Goal: Navigation & Orientation: Find specific page/section

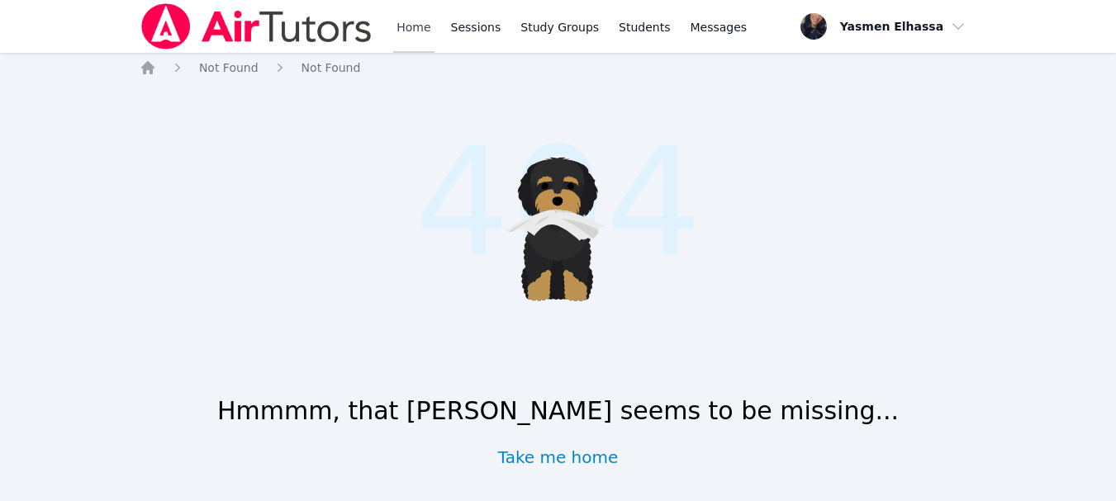
click at [406, 28] on link "Home" at bounding box center [413, 26] width 40 height 53
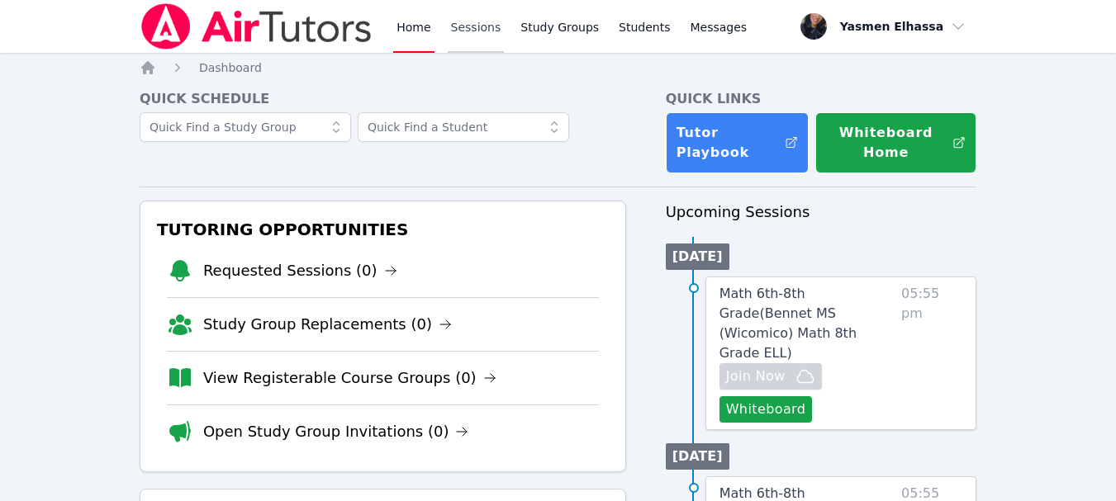
click at [490, 27] on link "Sessions" at bounding box center [476, 26] width 57 height 53
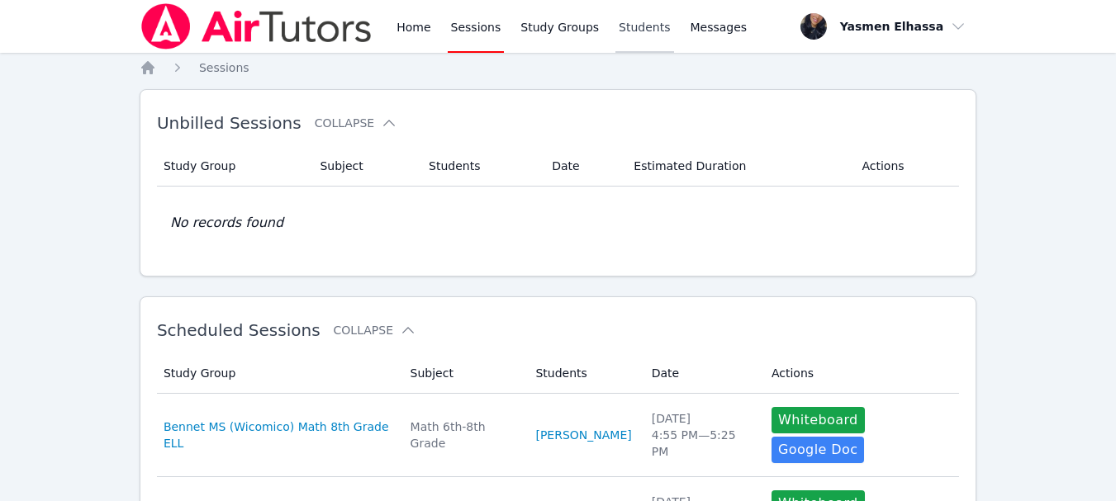
click at [636, 27] on link "Students" at bounding box center [644, 26] width 58 height 53
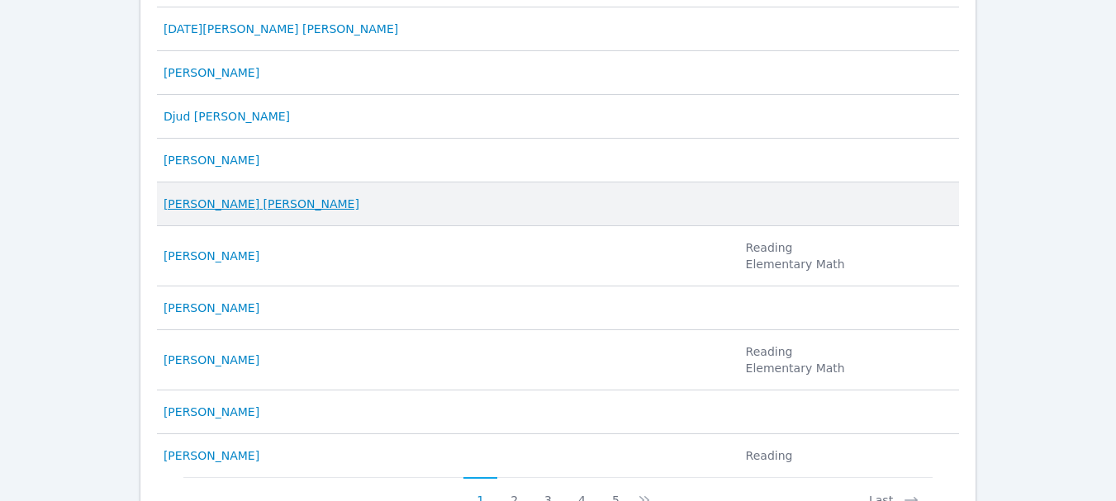
scroll to position [991, 0]
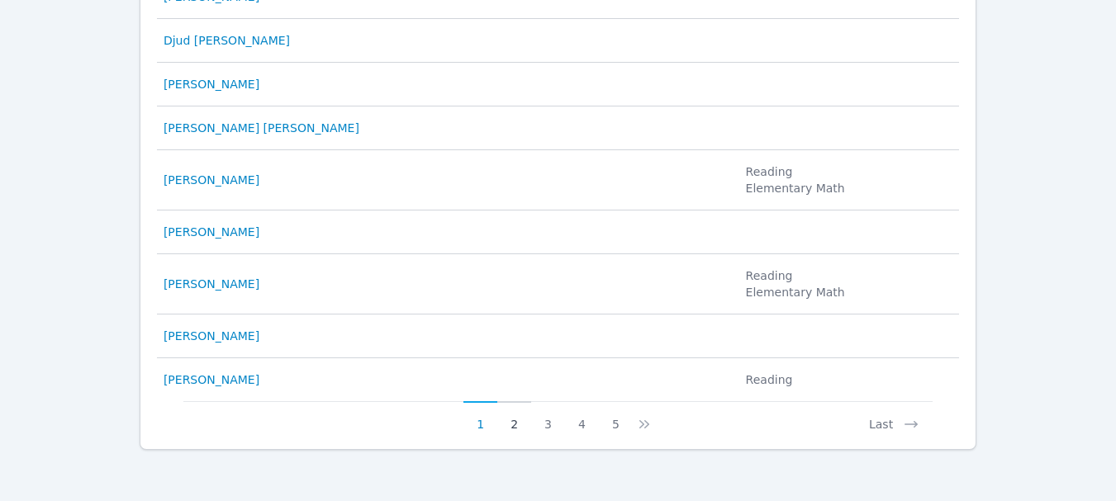
click at [501, 429] on button "2" at bounding box center [514, 416] width 34 height 31
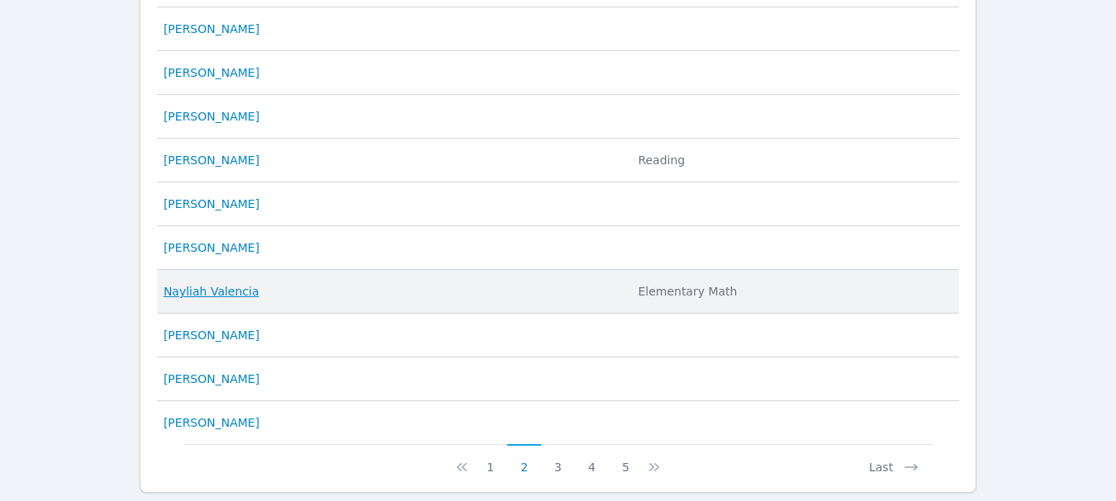
scroll to position [908, 0]
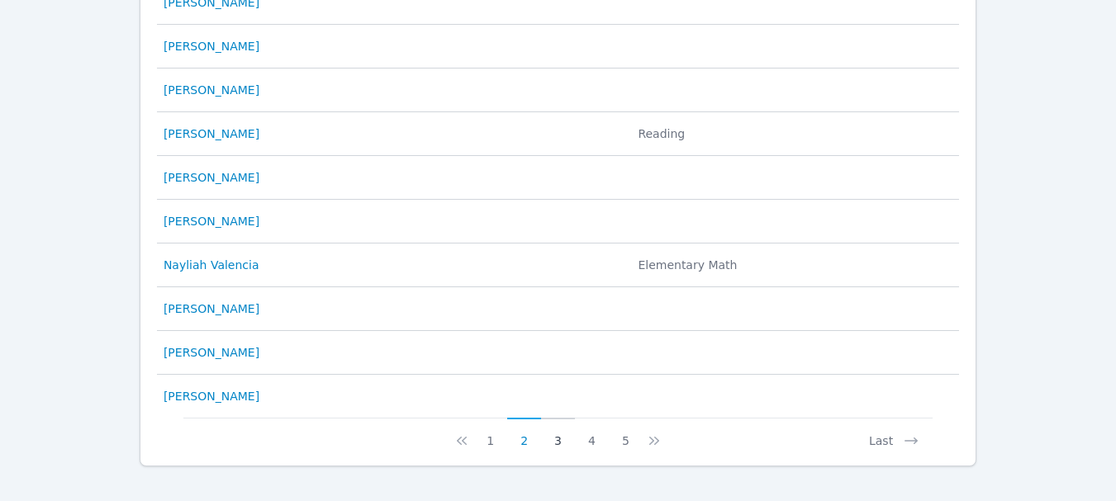
click at [545, 436] on button "3" at bounding box center [558, 433] width 34 height 31
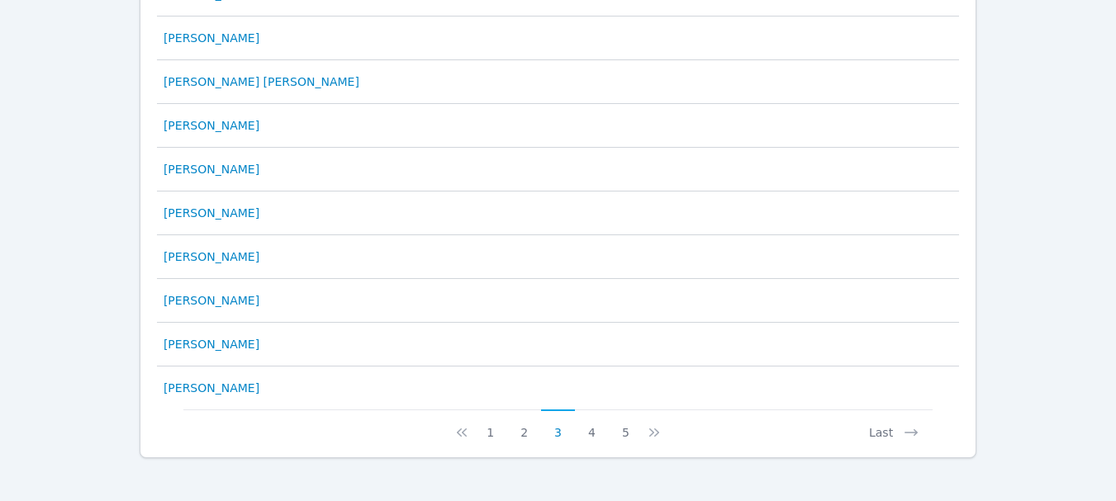
scroll to position [943, 0]
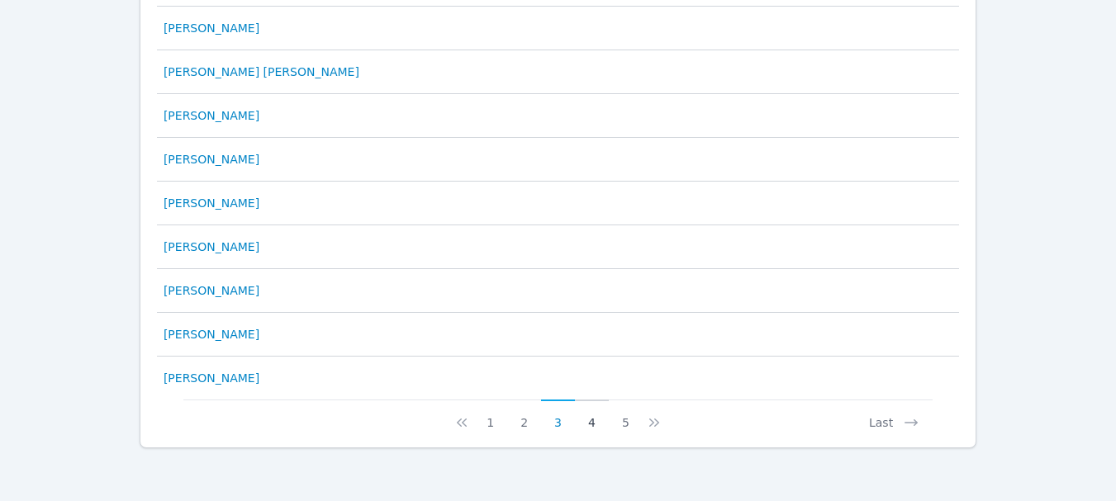
click at [586, 422] on button "4" at bounding box center [592, 415] width 34 height 31
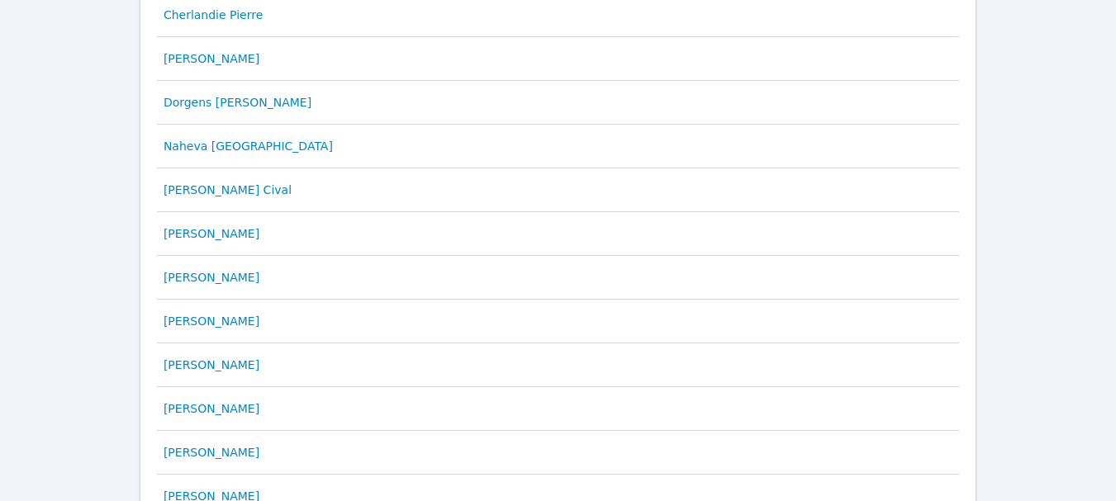
scroll to position [908, 0]
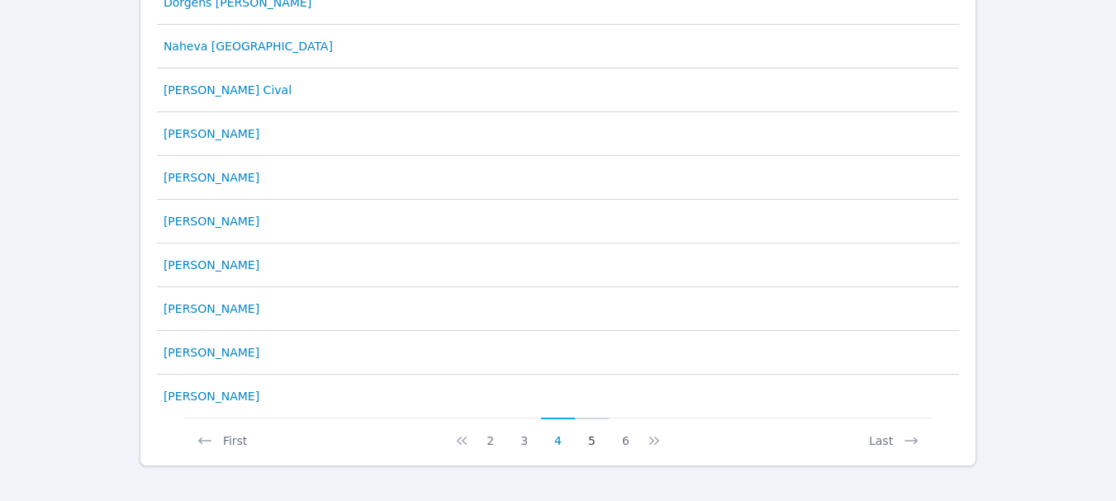
click at [592, 440] on button "5" at bounding box center [592, 433] width 34 height 31
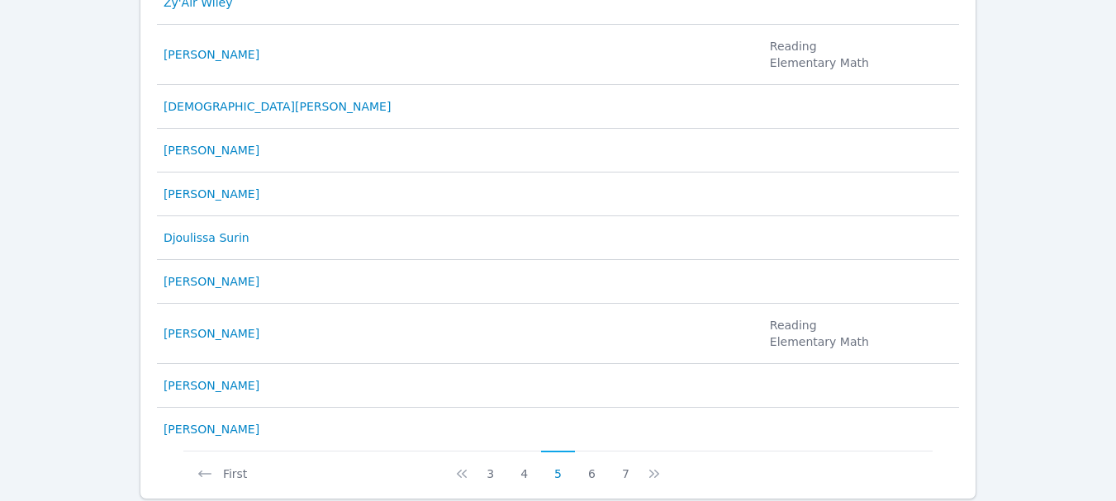
scroll to position [960, 0]
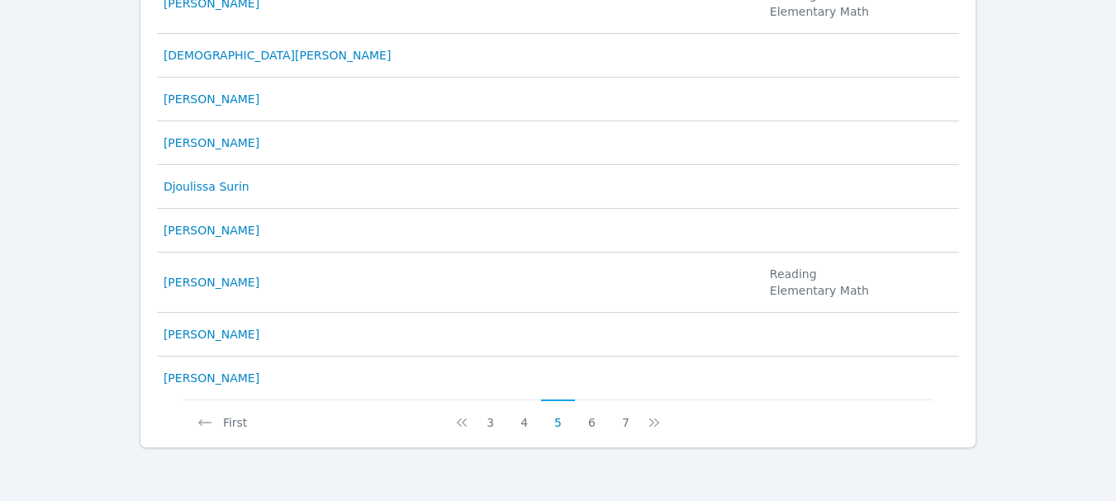
click at [595, 428] on button "6" at bounding box center [592, 415] width 34 height 31
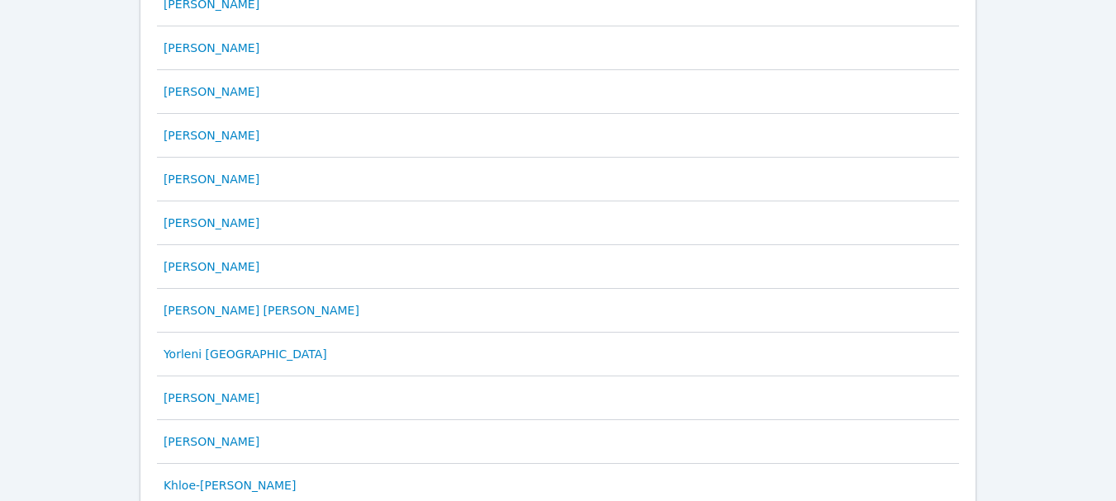
scroll to position [943, 0]
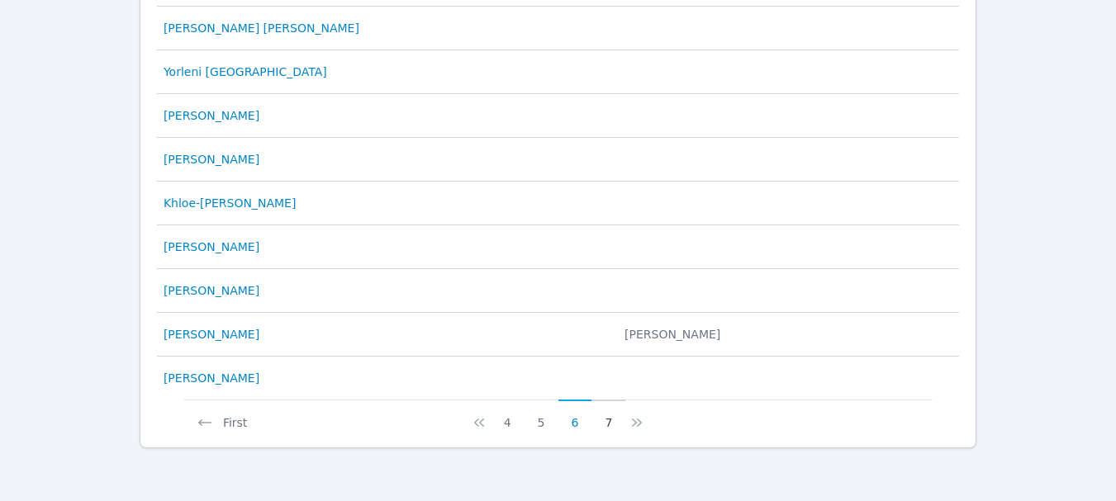
click at [609, 418] on button "7" at bounding box center [608, 415] width 34 height 31
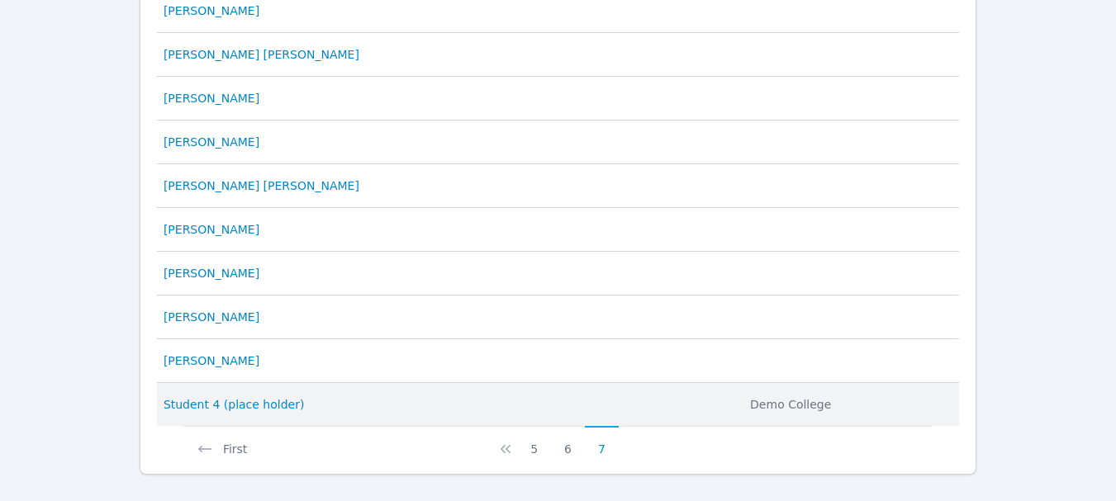
scroll to position [576, 0]
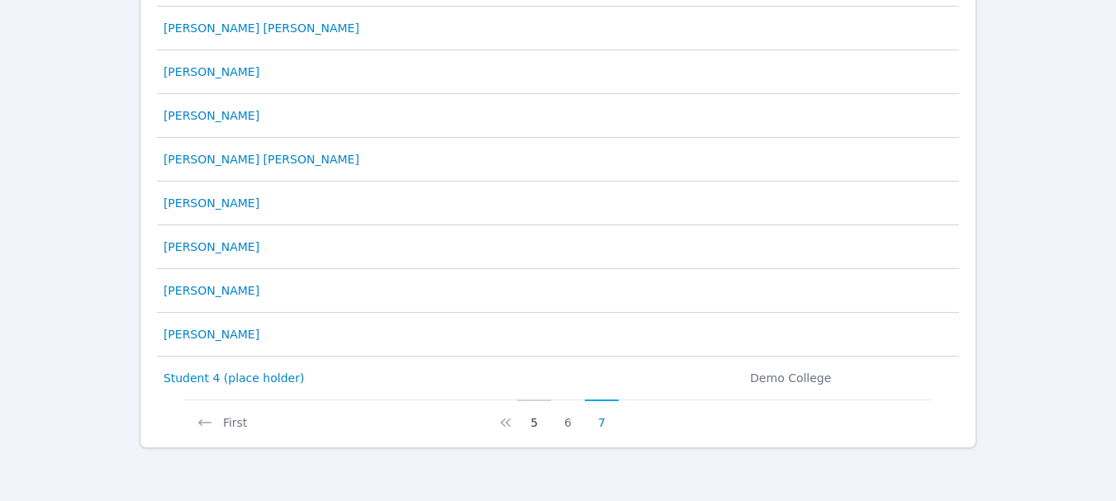
click at [538, 420] on button "5" at bounding box center [534, 415] width 34 height 31
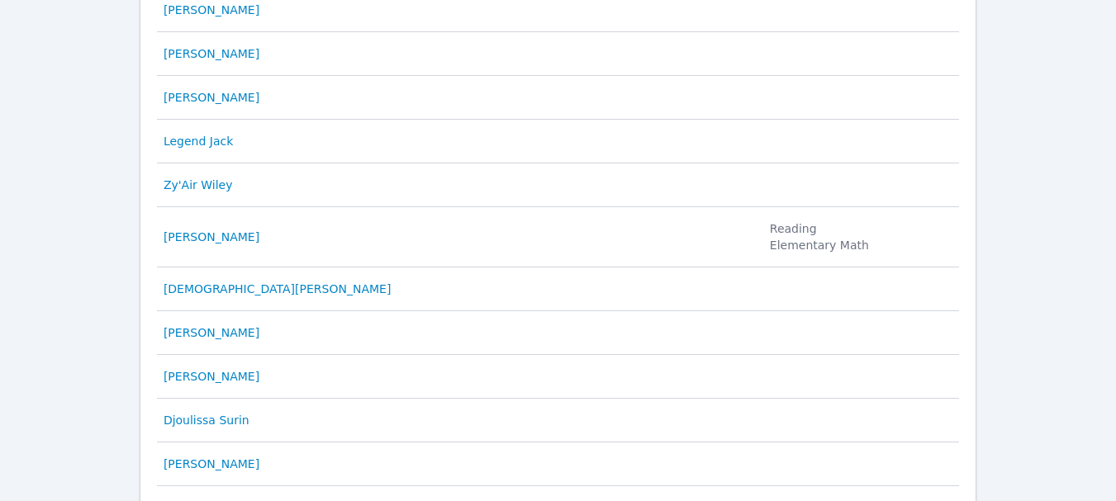
scroll to position [960, 0]
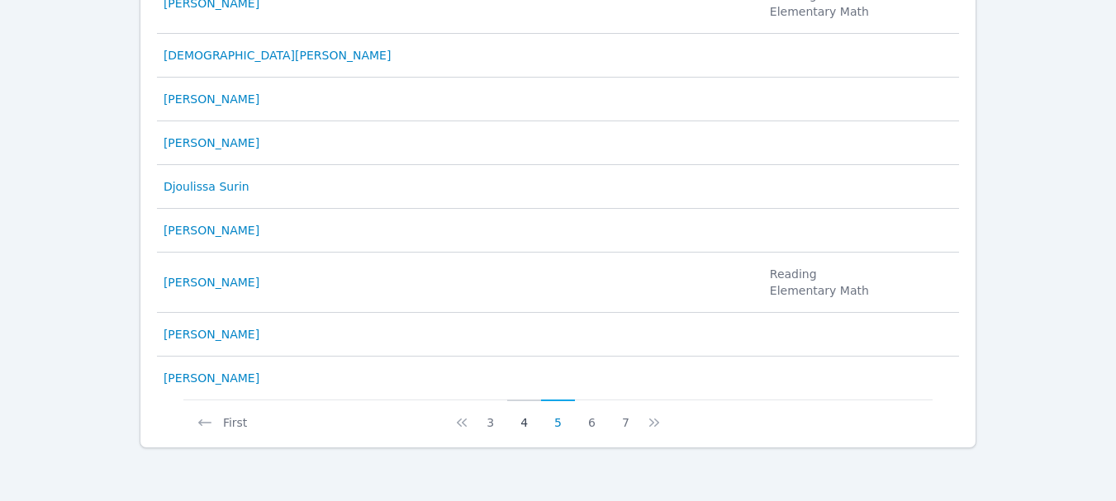
click at [524, 421] on button "4" at bounding box center [524, 415] width 34 height 31
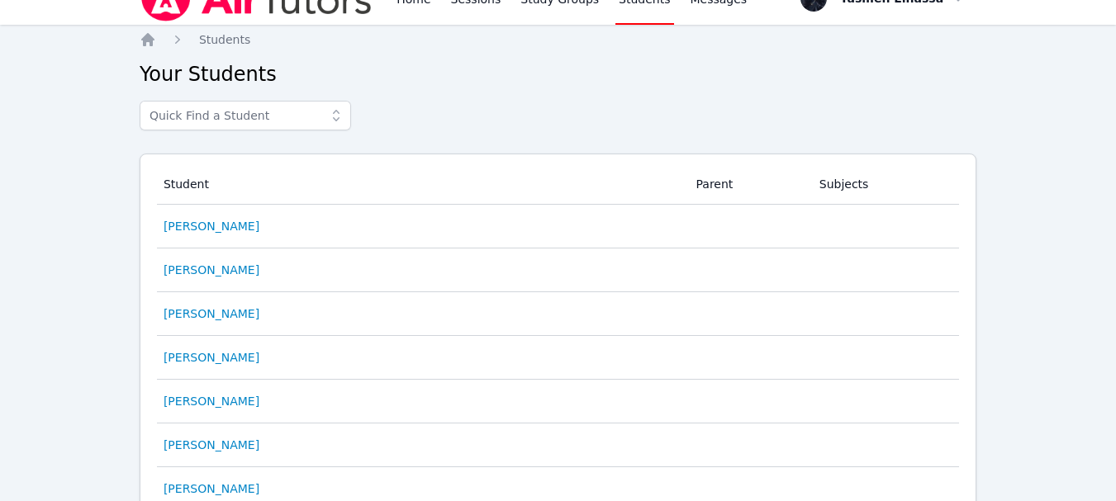
scroll to position [18, 0]
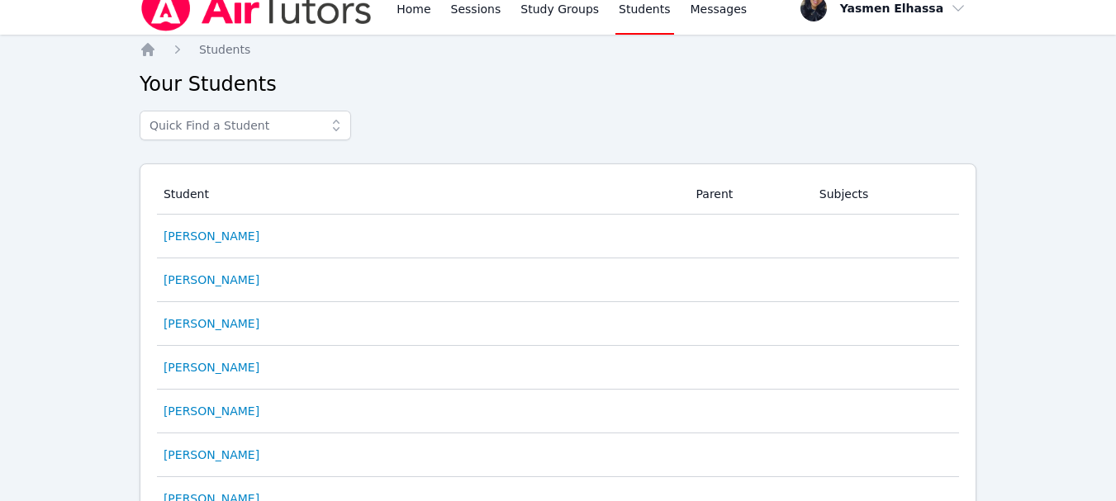
click at [331, 126] on icon at bounding box center [336, 125] width 17 height 17
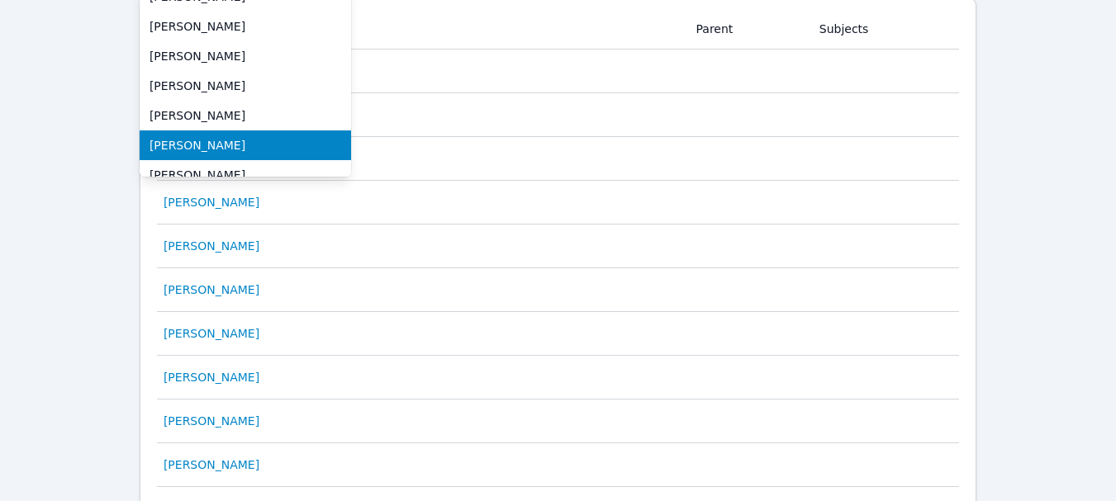
scroll to position [0, 0]
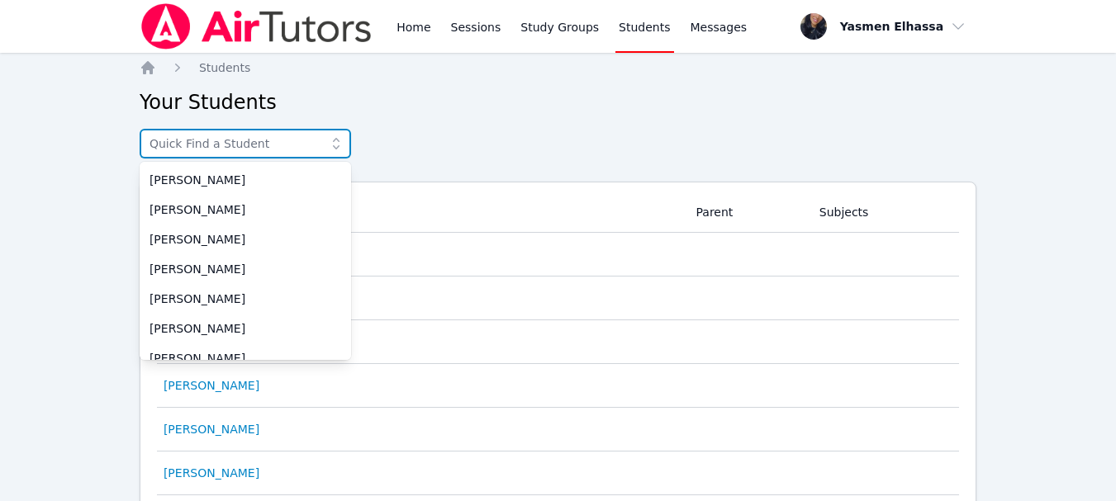
click at [229, 142] on input "text" at bounding box center [245, 144] width 211 height 30
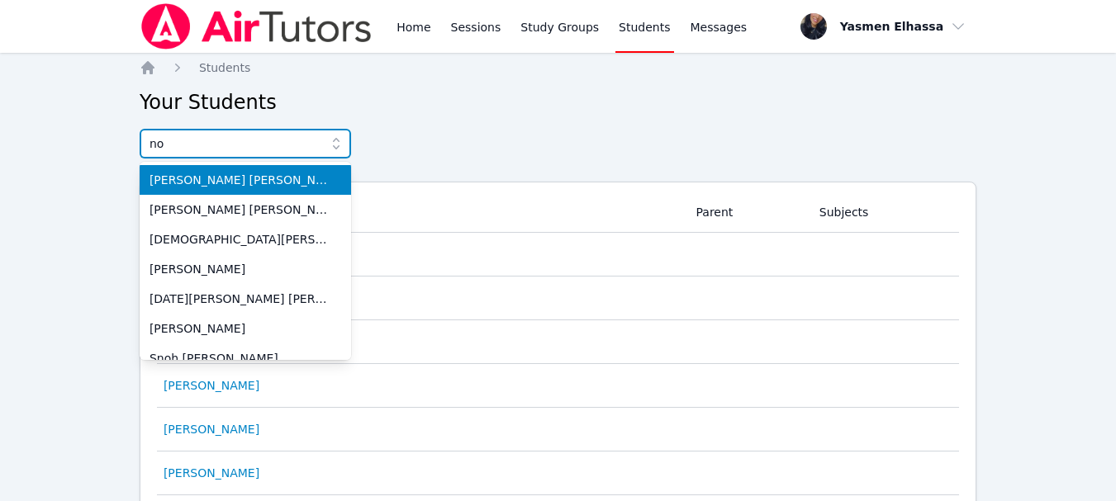
type input "noo"
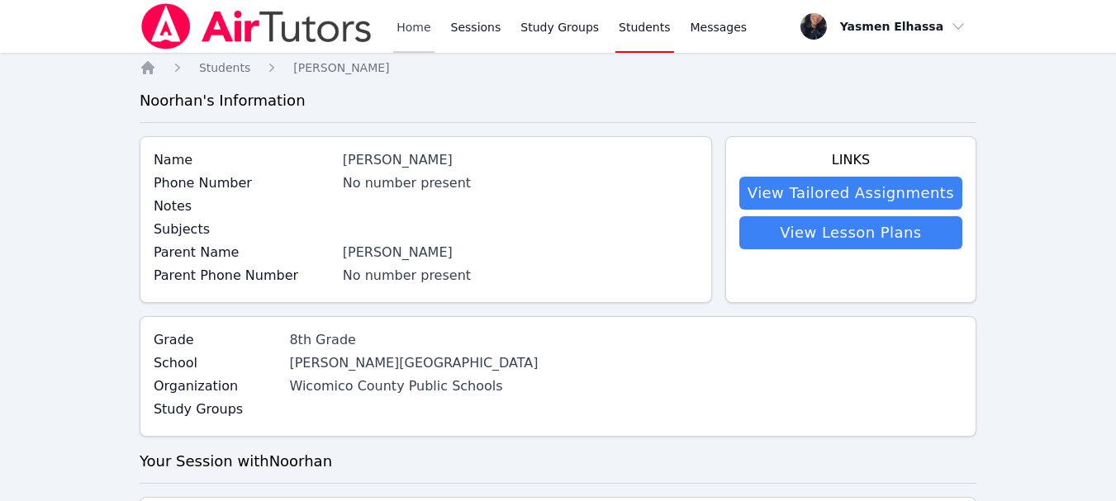
click at [396, 26] on link "Home" at bounding box center [413, 26] width 40 height 53
